Goal: Task Accomplishment & Management: Manage account settings

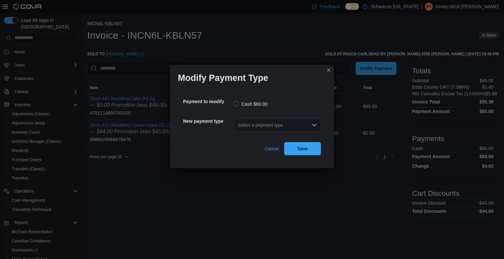
click at [304, 131] on div "Select a payment type" at bounding box center [276, 125] width 87 height 13
click at [296, 137] on span "G2 CATM" at bounding box center [280, 136] width 71 height 7
click at [301, 150] on span "Save" at bounding box center [302, 148] width 10 height 7
